Goal: Task Accomplishment & Management: Complete application form

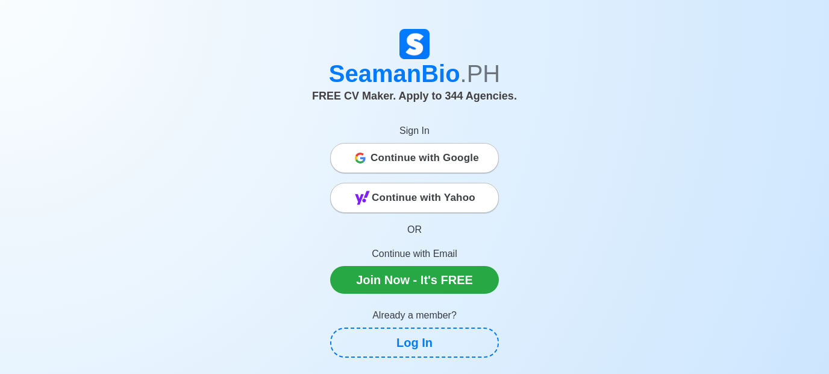
click at [435, 154] on span "Continue with Google" at bounding box center [425, 158] width 108 height 24
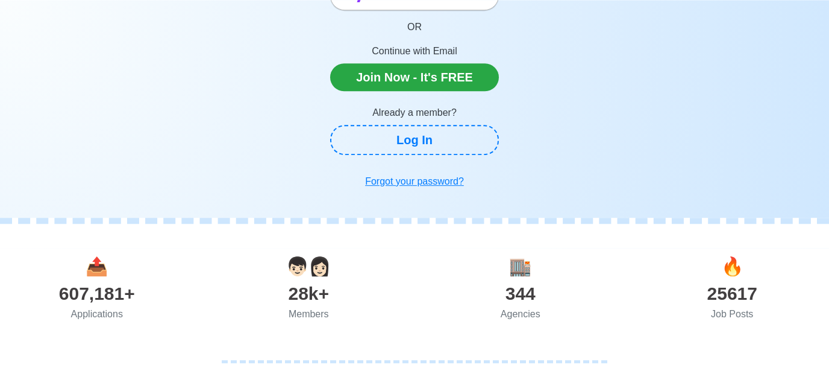
scroll to position [130, 0]
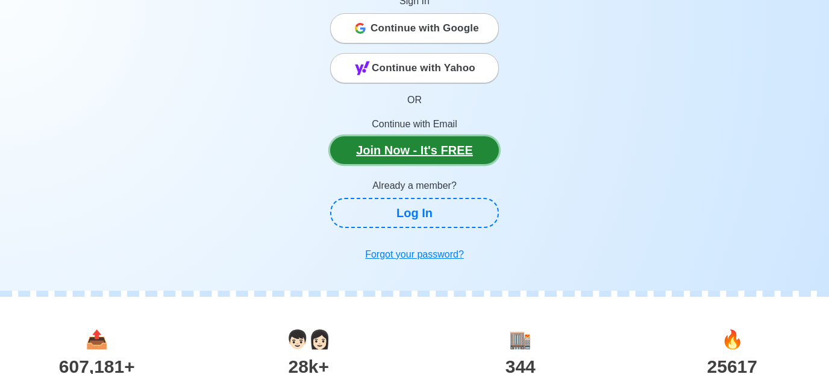
click at [407, 145] on link "Join Now - It's FREE" at bounding box center [414, 150] width 169 height 28
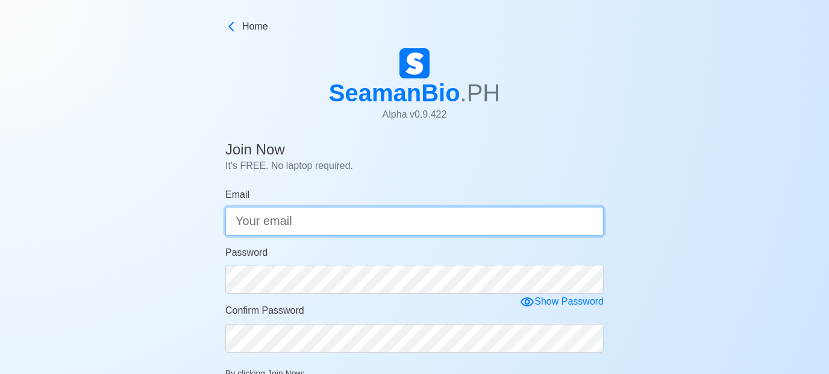
click at [301, 222] on input "Email" at bounding box center [414, 221] width 378 height 29
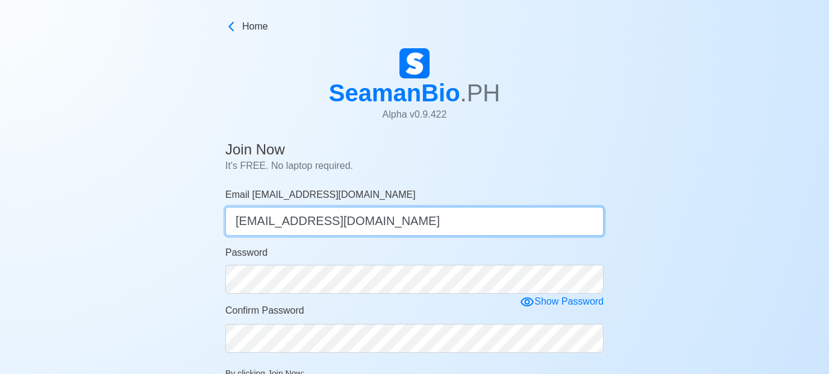
type input "[EMAIL_ADDRESS][DOMAIN_NAME]"
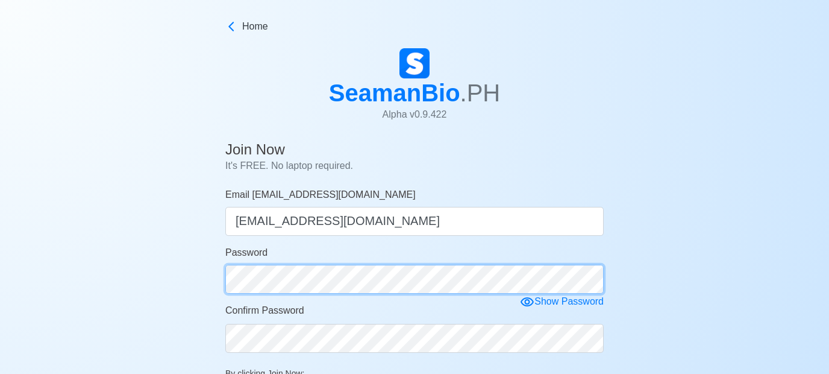
scroll to position [64, 0]
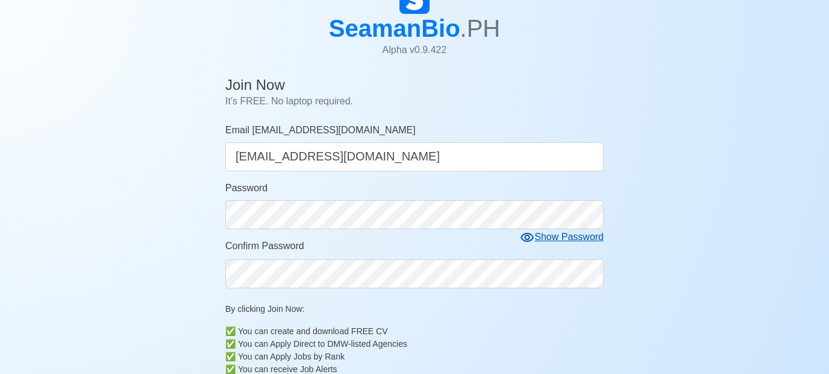
click at [528, 235] on icon at bounding box center [527, 237] width 13 height 9
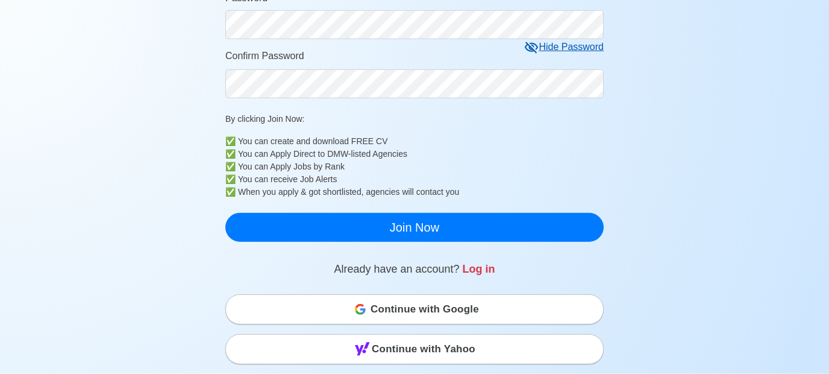
scroll to position [259, 0]
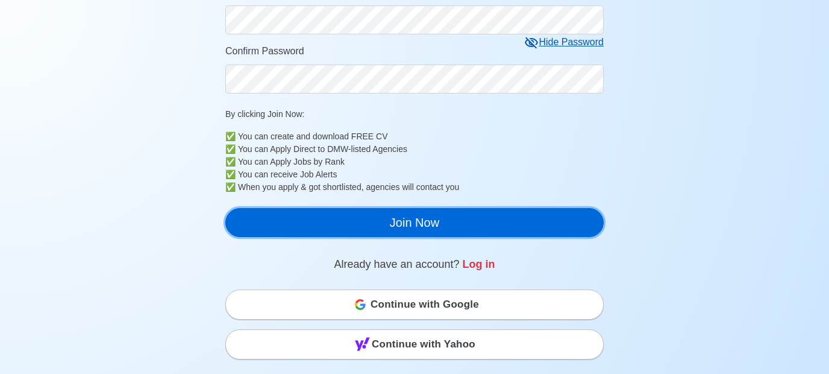
click at [419, 218] on button "Join Now" at bounding box center [414, 222] width 378 height 29
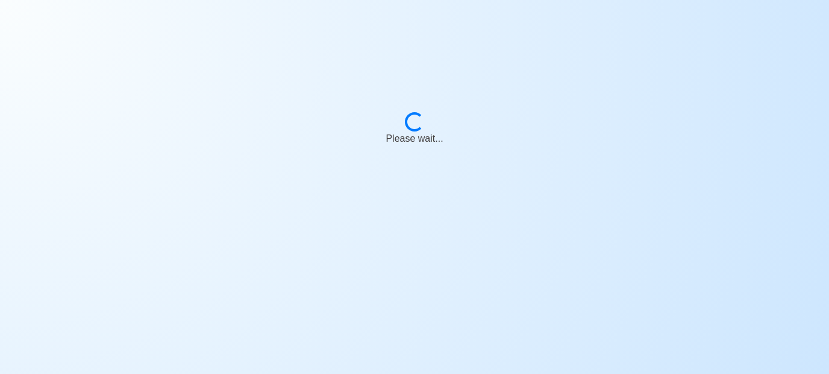
scroll to position [14, 0]
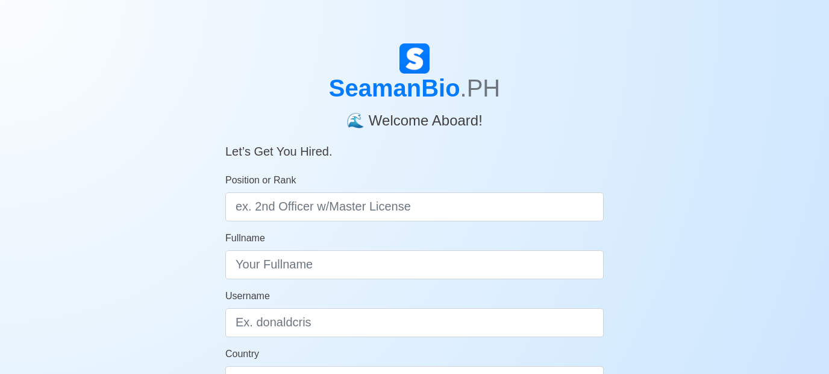
scroll to position [64, 0]
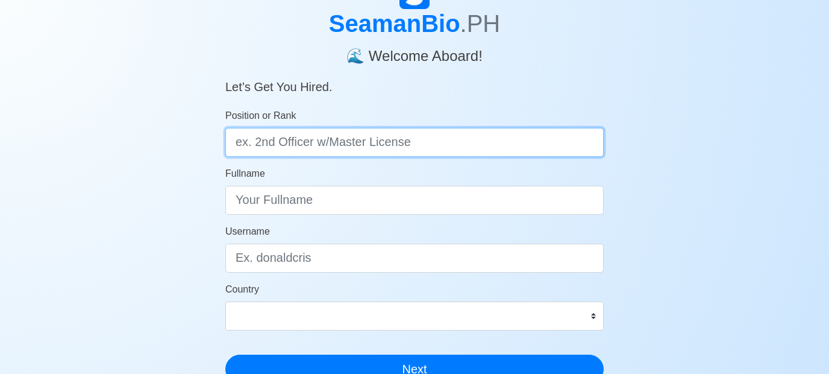
click at [432, 141] on input "Position or Rank" at bounding box center [414, 142] width 378 height 29
type input "Chief Engineer"
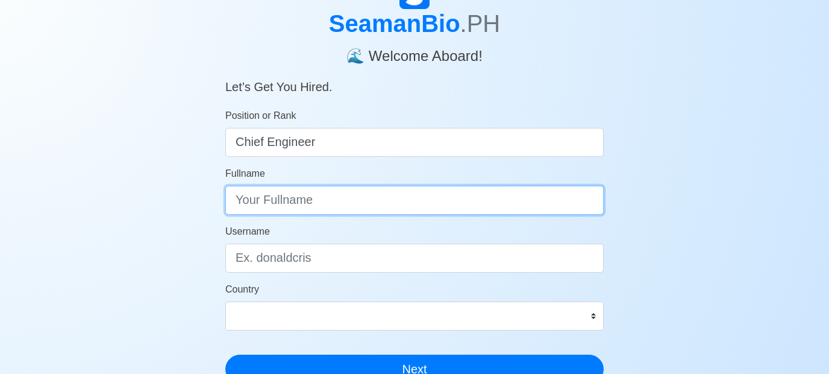
click at [325, 201] on input "Fullname" at bounding box center [414, 200] width 378 height 29
type input "Abe Flores Jr."
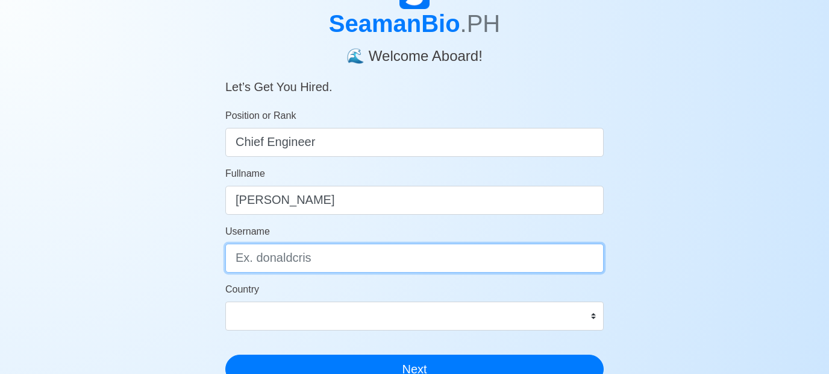
click at [333, 260] on input "Username" at bounding box center [414, 257] width 378 height 29
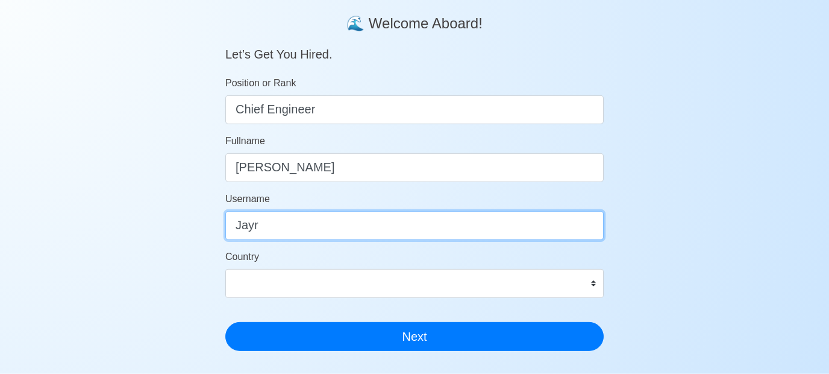
scroll to position [130, 0]
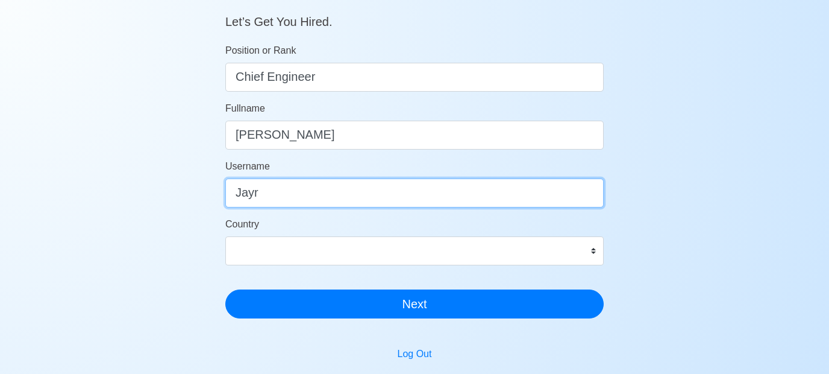
type input "Jayr"
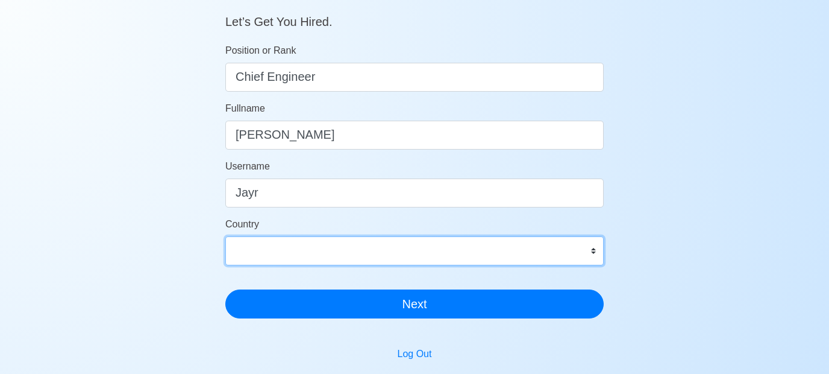
click at [225, 236] on select "Afghanistan Åland Islands Albania Algeria American Samoa Andorra Angola Anguill…" at bounding box center [414, 250] width 378 height 29
click option "Haiti" at bounding box center [0, 0] width 0 height 0
click at [277, 248] on select "Afghanistan Åland Islands Albania Algeria American Samoa Andorra Angola Anguill…" at bounding box center [414, 250] width 378 height 29
click at [225, 236] on select "Afghanistan Åland Islands Albania Algeria American Samoa Andorra Angola Anguill…" at bounding box center [414, 250] width 378 height 29
select select "PH"
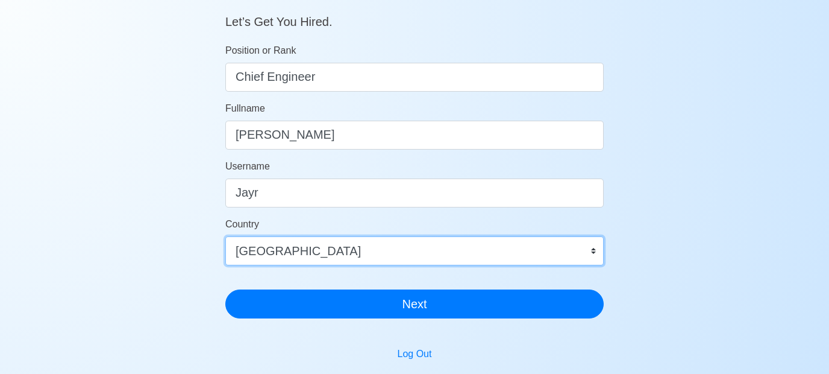
click option "Philippines" at bounding box center [0, 0] width 0 height 0
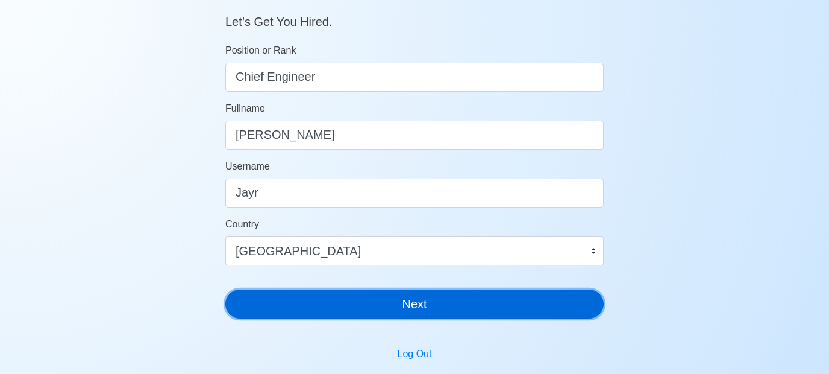
click at [417, 302] on button "Next" at bounding box center [414, 303] width 378 height 29
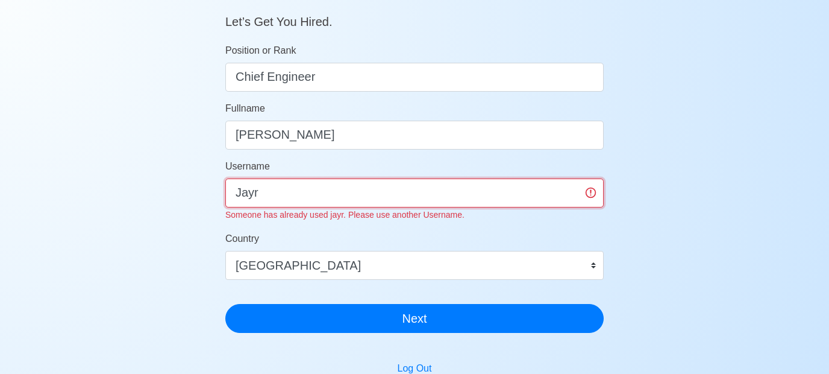
click at [263, 194] on input "Jayr" at bounding box center [414, 192] width 378 height 29
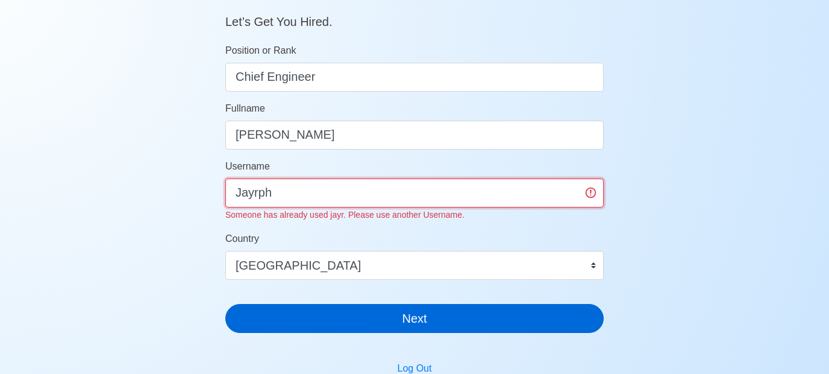
type input "Jayrph"
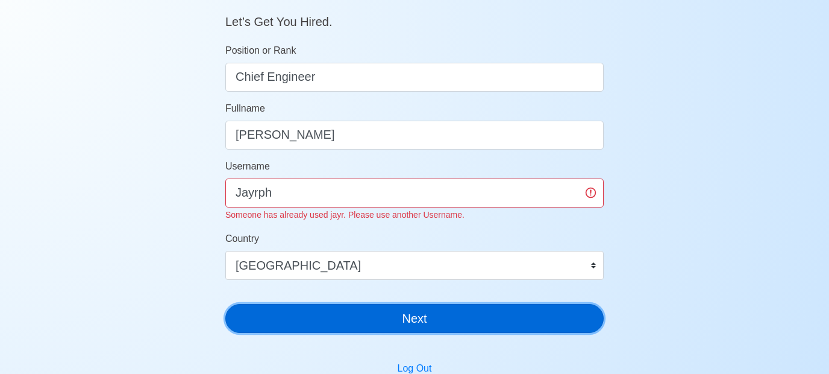
click at [430, 313] on button "Next" at bounding box center [414, 318] width 378 height 29
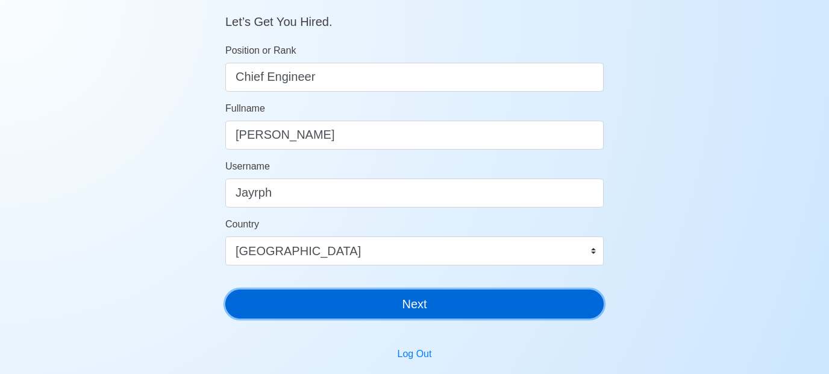
scroll to position [14, 0]
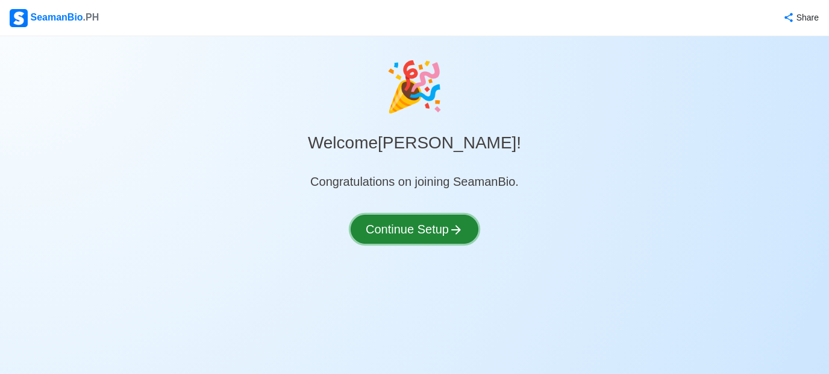
click at [418, 230] on button "Continue Setup" at bounding box center [415, 229] width 128 height 29
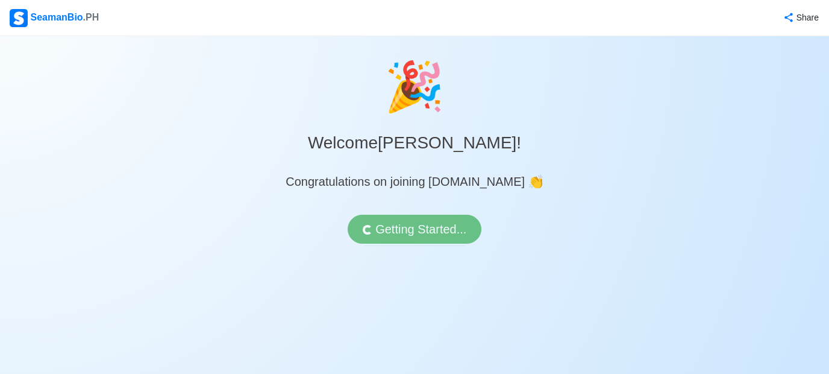
select select "Visible for Hiring"
select select "PH"
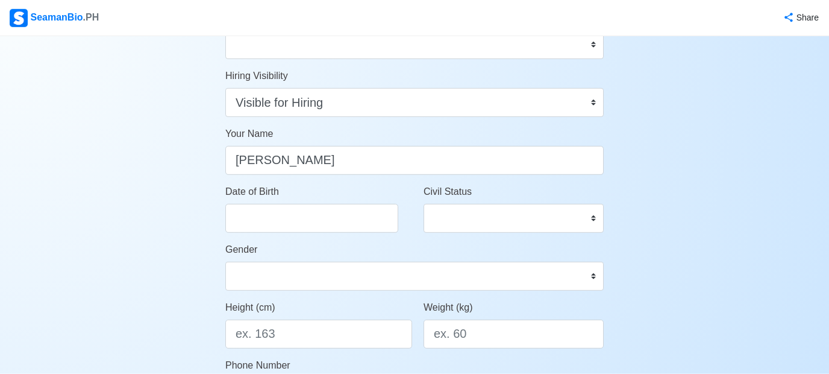
scroll to position [64, 0]
